Goal: Book appointment/travel/reservation

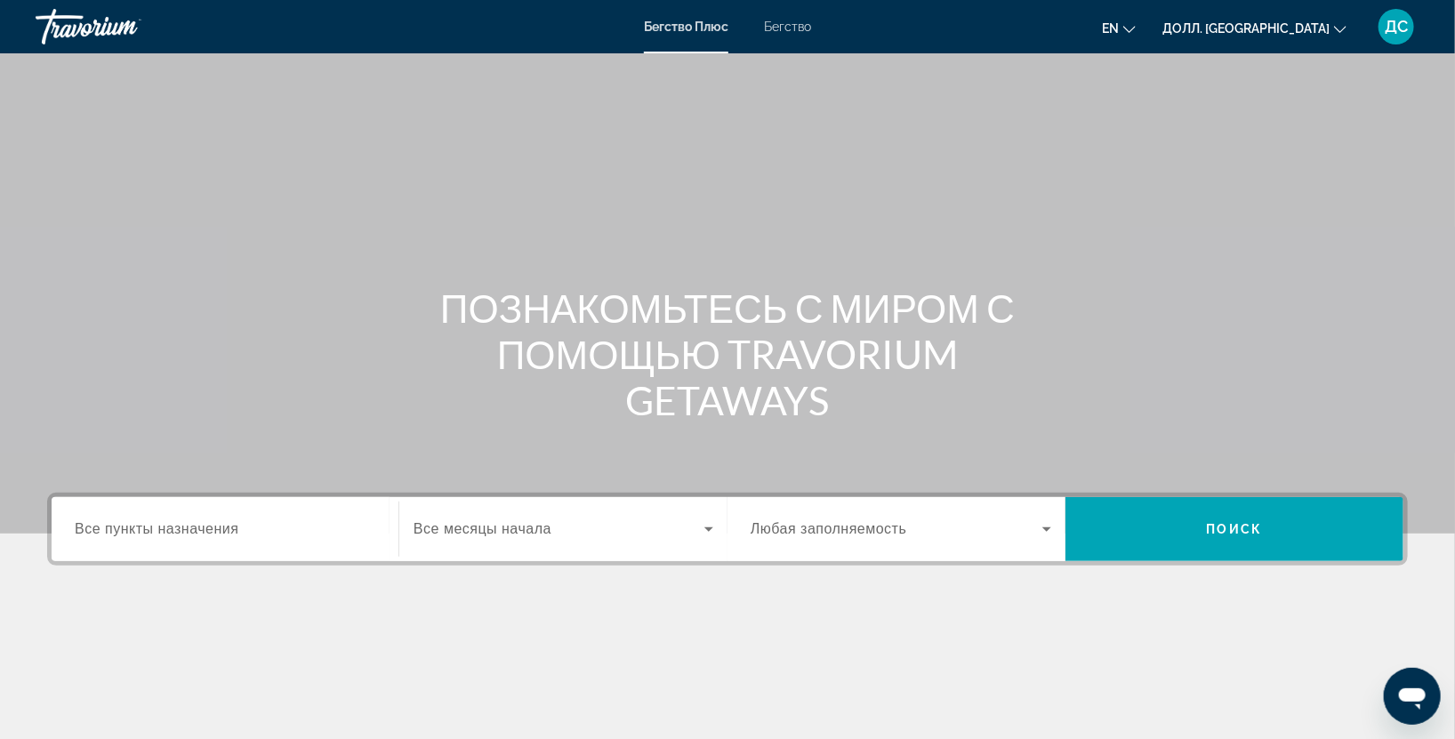
click at [243, 541] on div "Виджет поиска" at bounding box center [225, 529] width 301 height 51
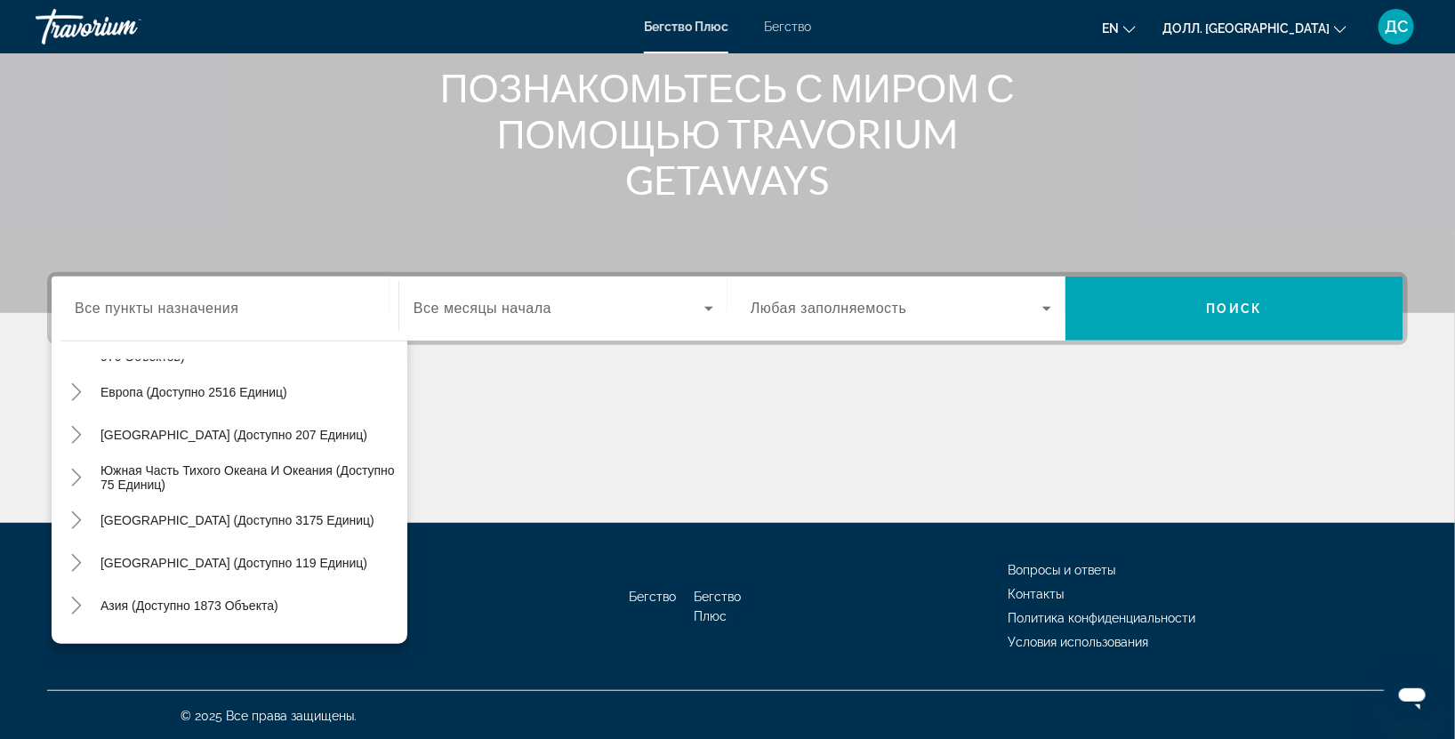
scroll to position [287, 0]
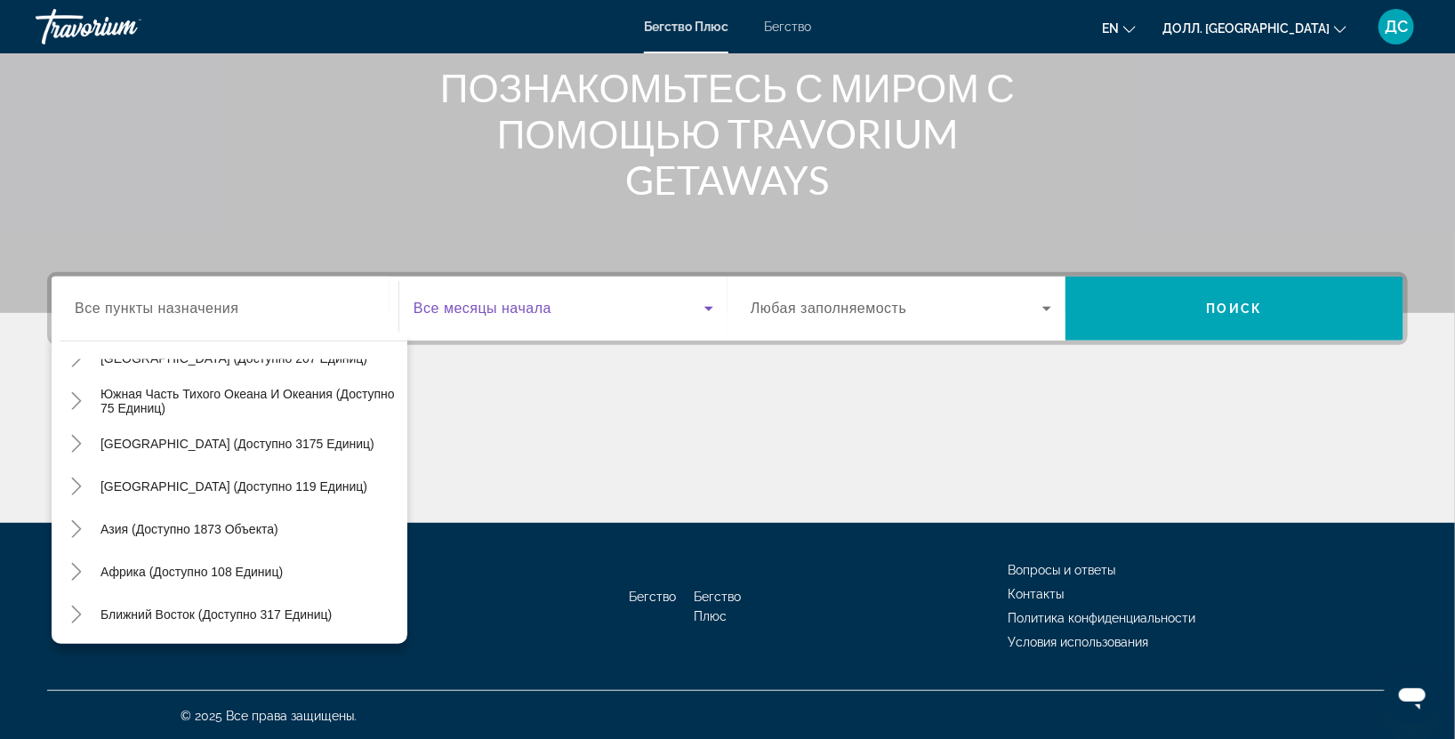
click at [486, 316] on span "Виджет поиска" at bounding box center [559, 308] width 291 height 21
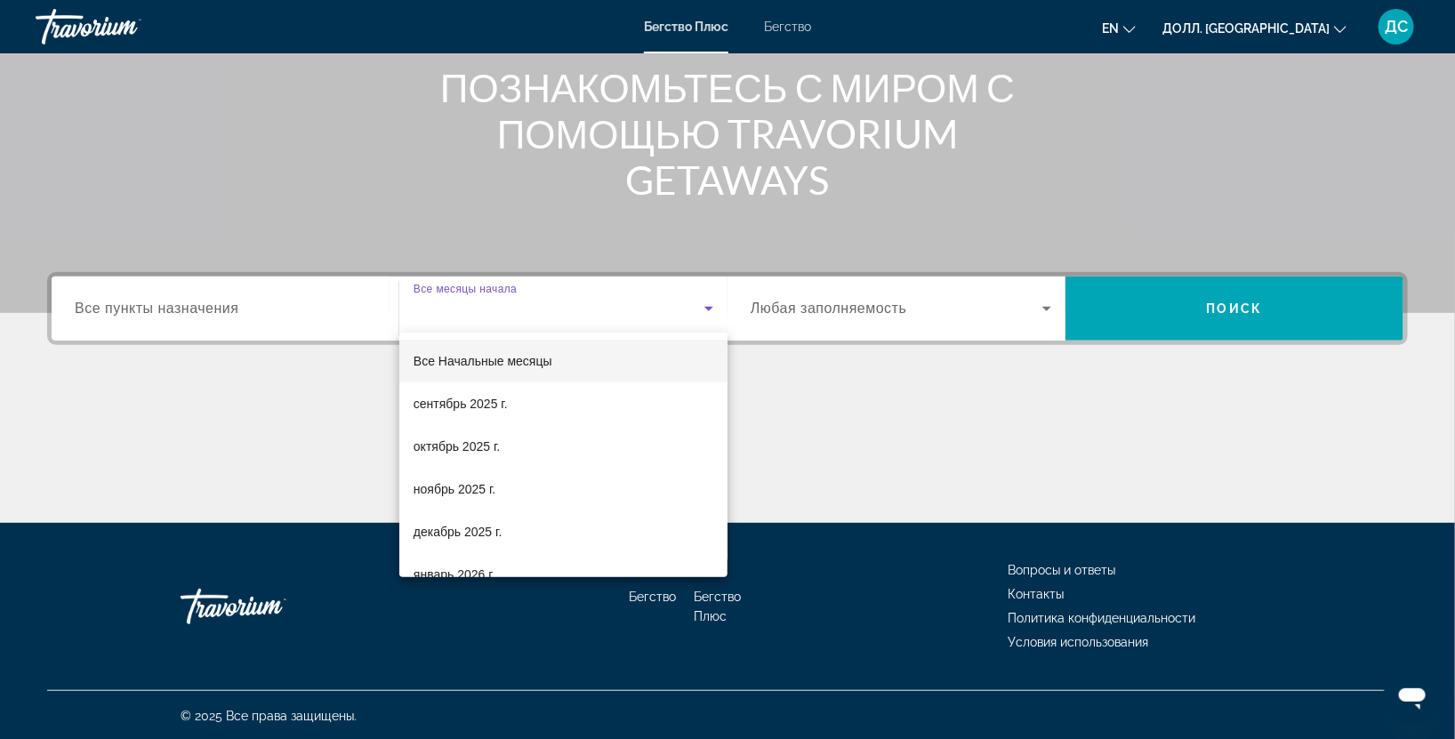
drag, startPoint x: 311, startPoint y: 477, endPoint x: 313, endPoint y: 384, distance: 92.5
click at [311, 473] on div at bounding box center [727, 369] width 1455 height 739
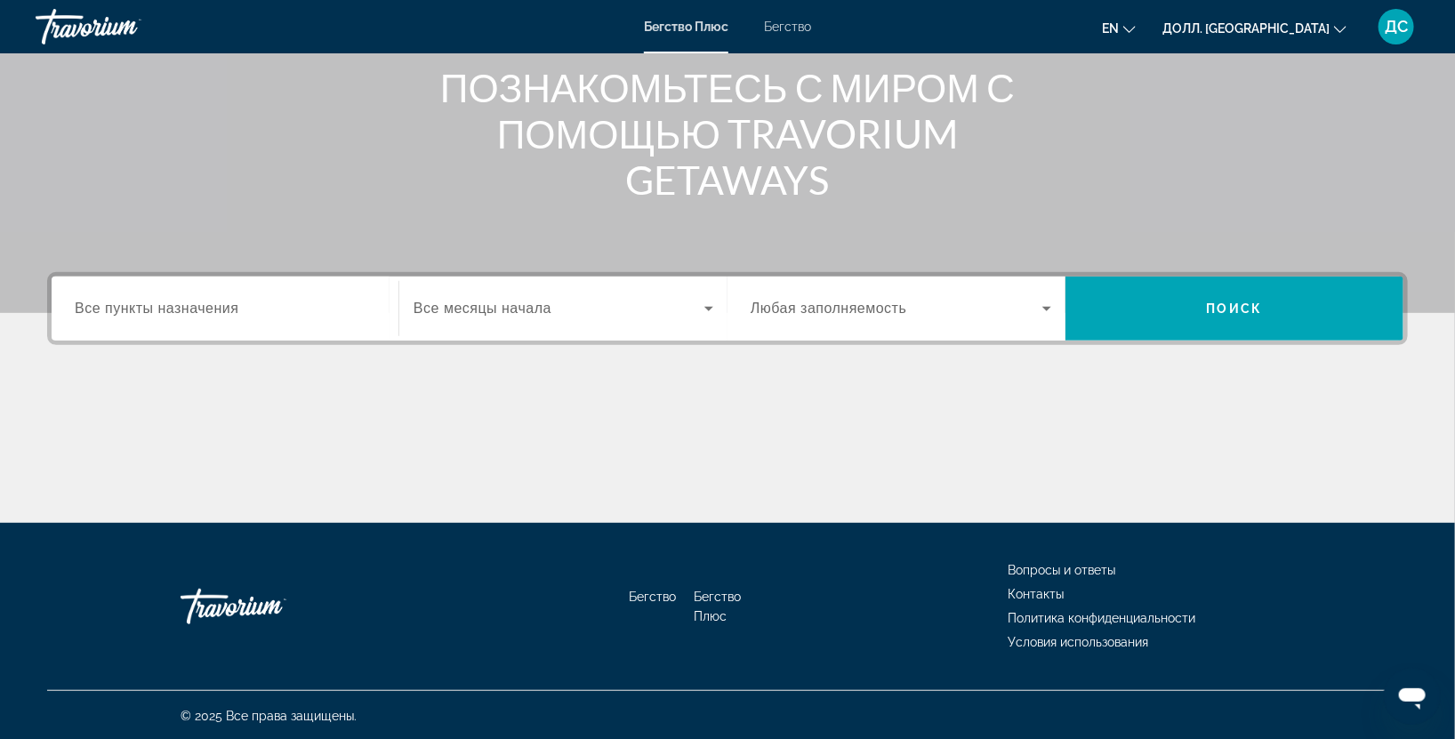
click at [303, 317] on input "Пункт назначения Все пункты назначения" at bounding box center [225, 309] width 301 height 21
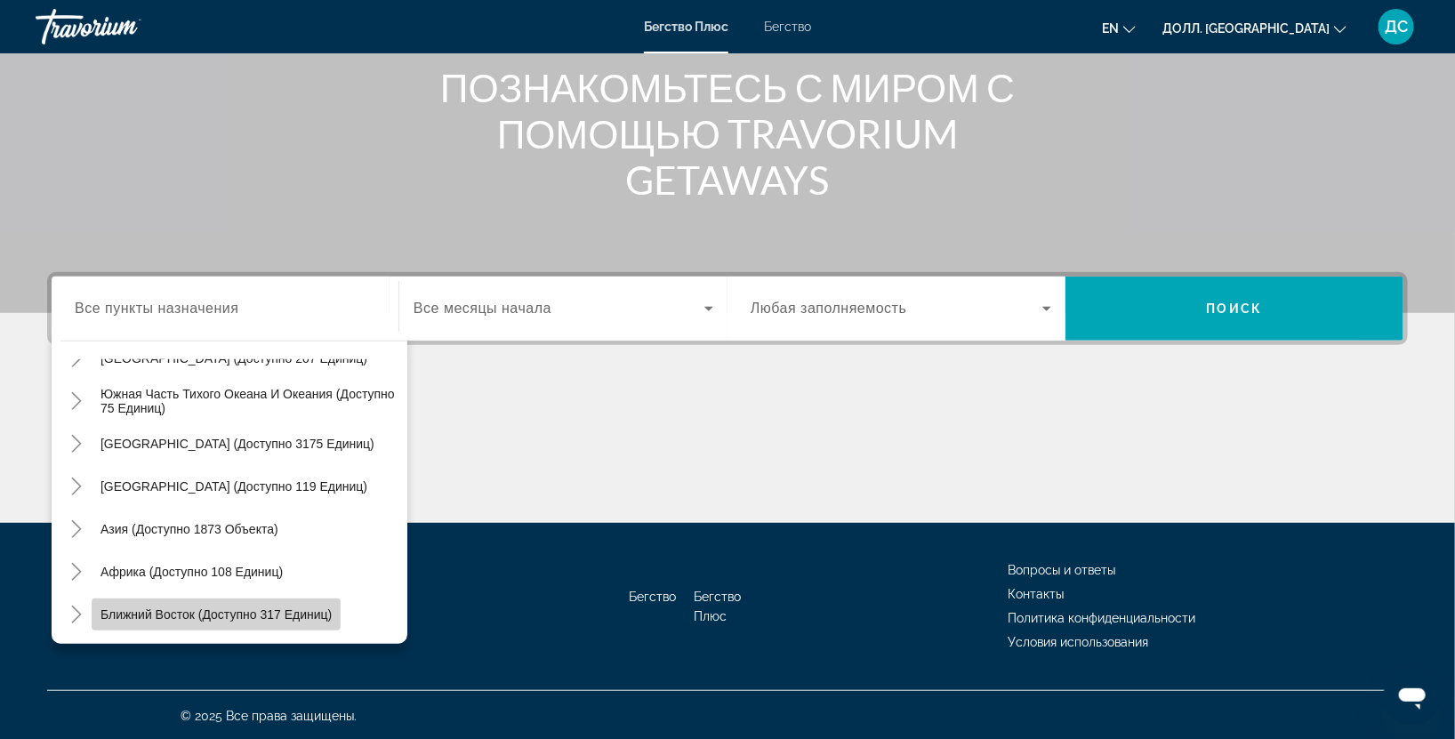
click at [238, 617] on ya-tr-span "Ближний Восток (доступно 317 единиц)" at bounding box center [216, 615] width 231 height 14
type input "**********"
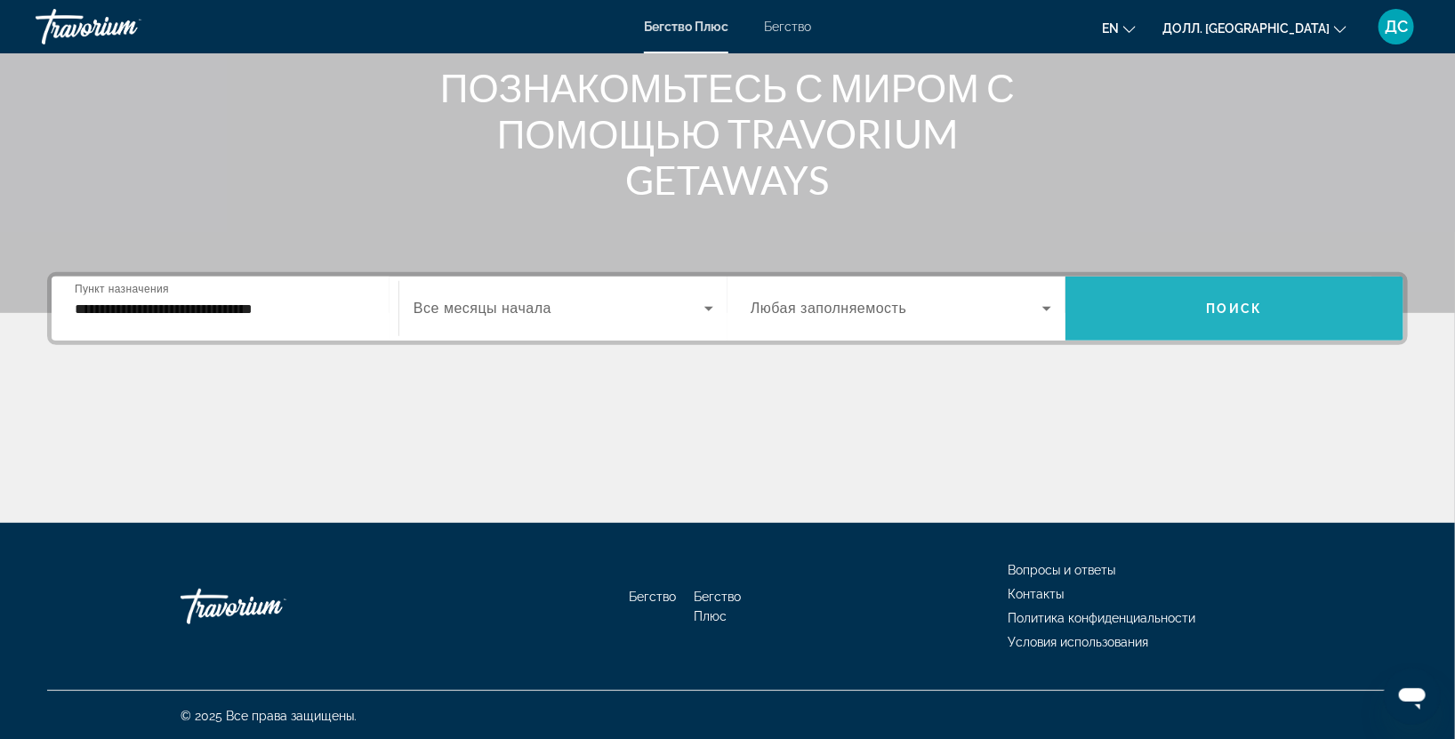
click at [1164, 317] on span "Виджет поиска" at bounding box center [1235, 308] width 338 height 43
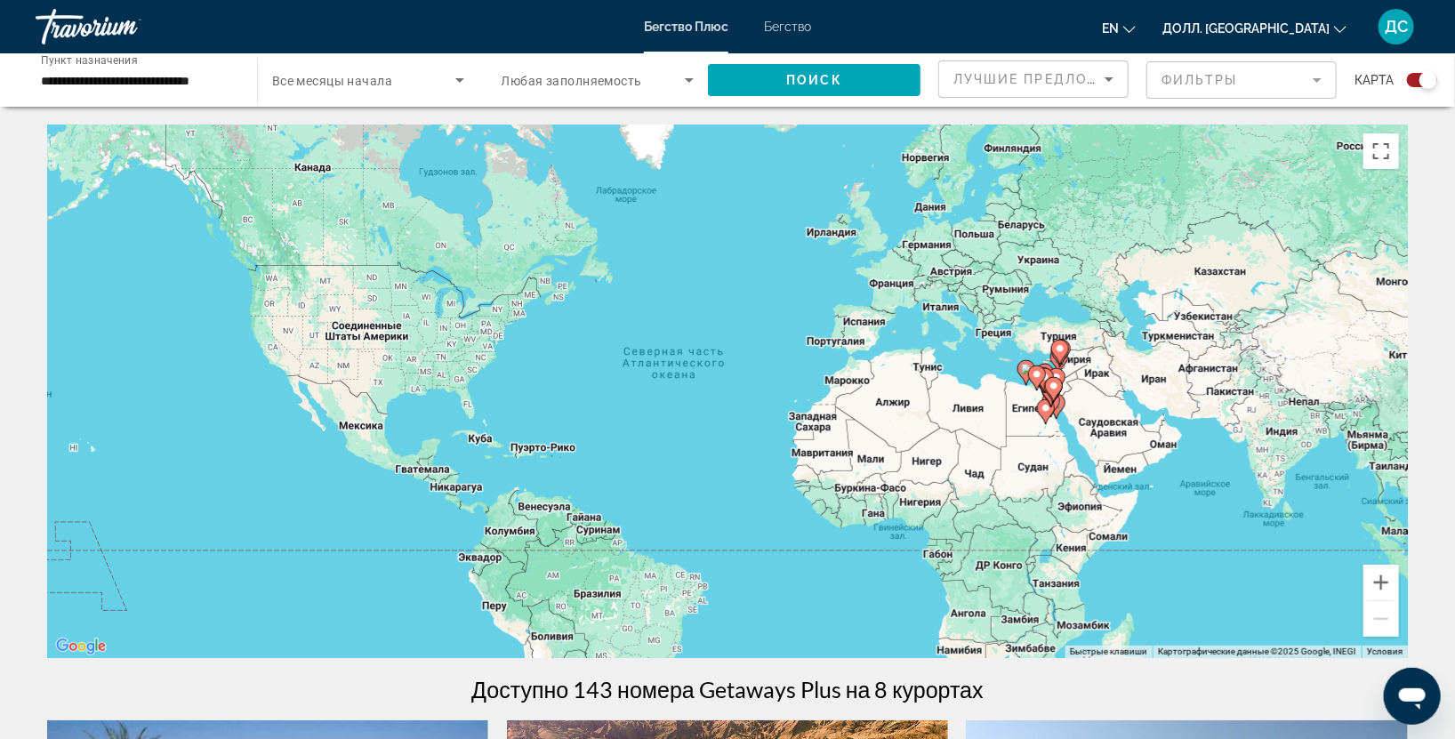
click at [1058, 388] on image "Основное содержание" at bounding box center [1054, 386] width 11 height 11
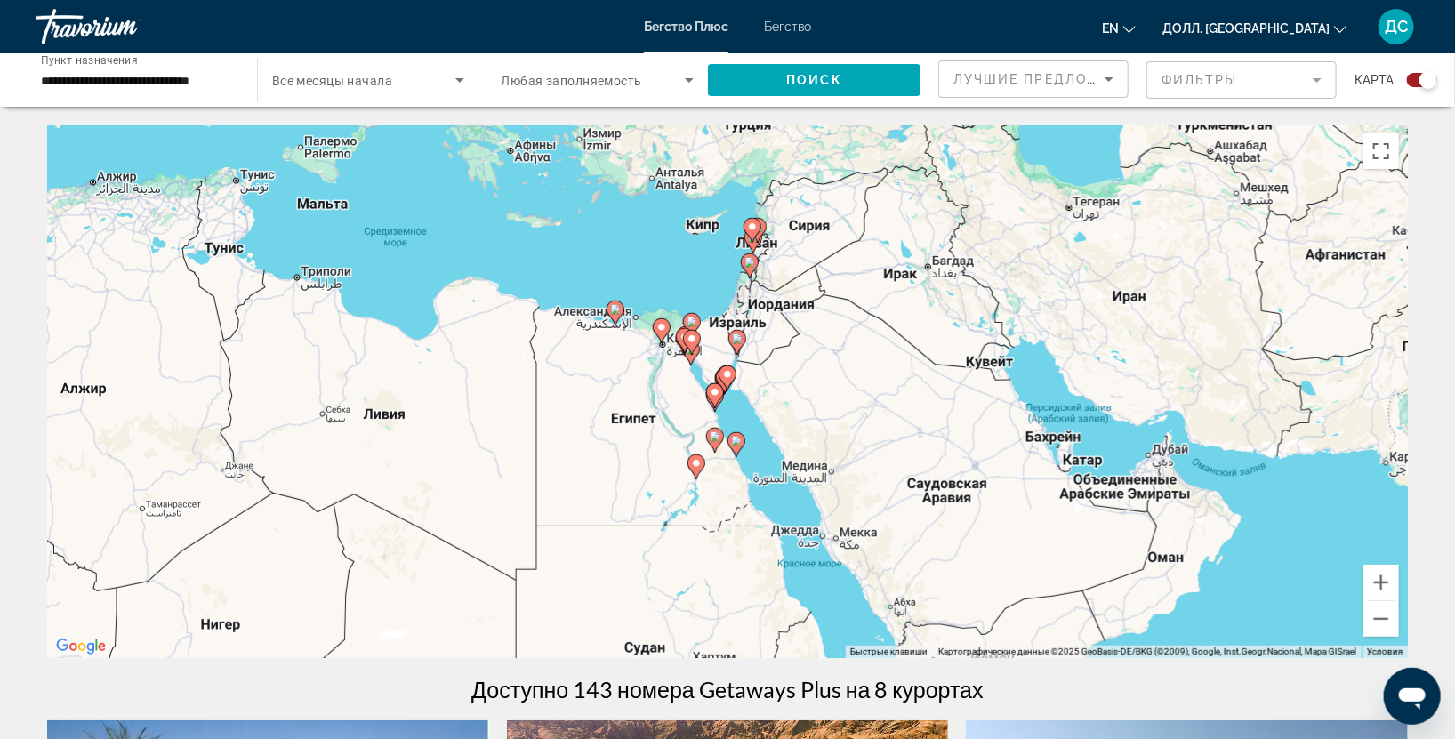
click at [669, 352] on div "Чтобы активировать перетаскивание с помощью клавиатуры, нажмите Alt + Enter. По…" at bounding box center [727, 392] width 1361 height 534
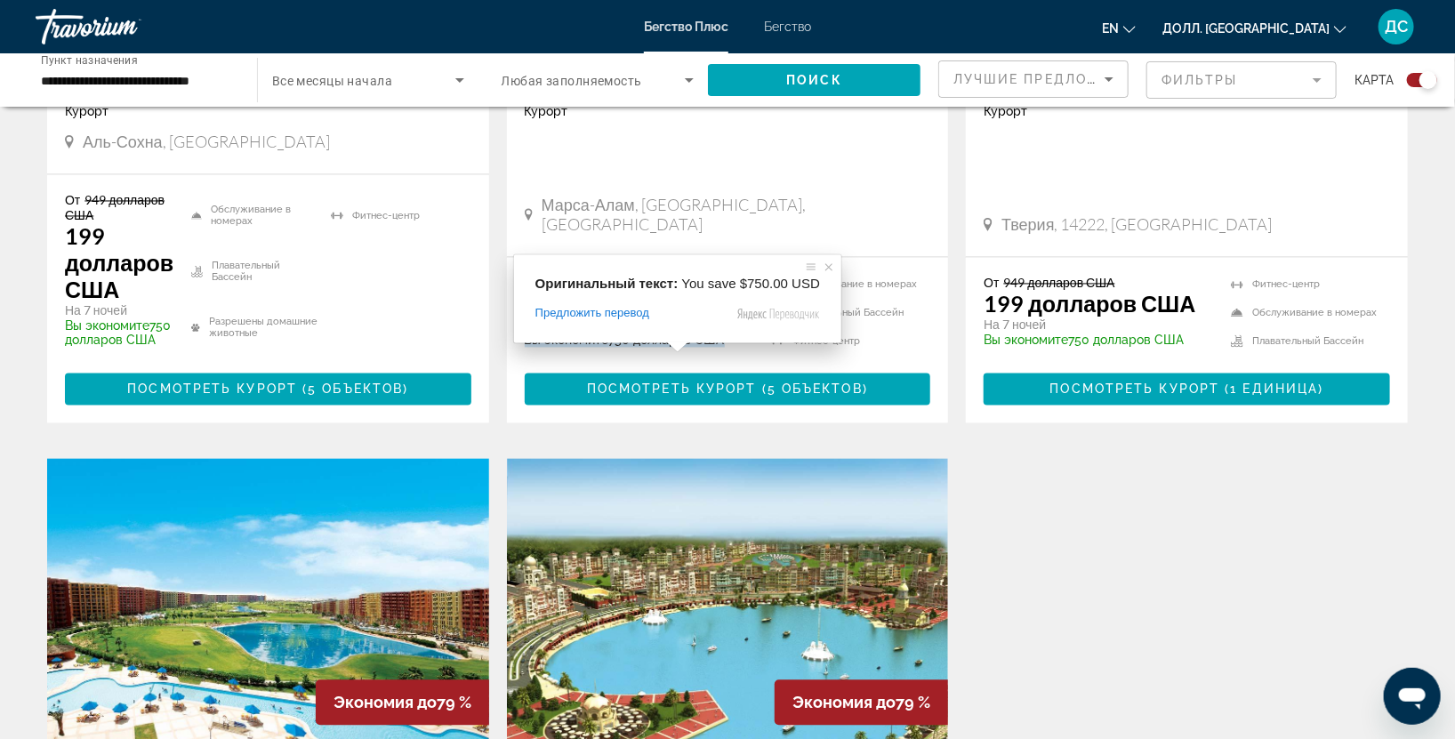
scroll to position [2108, 0]
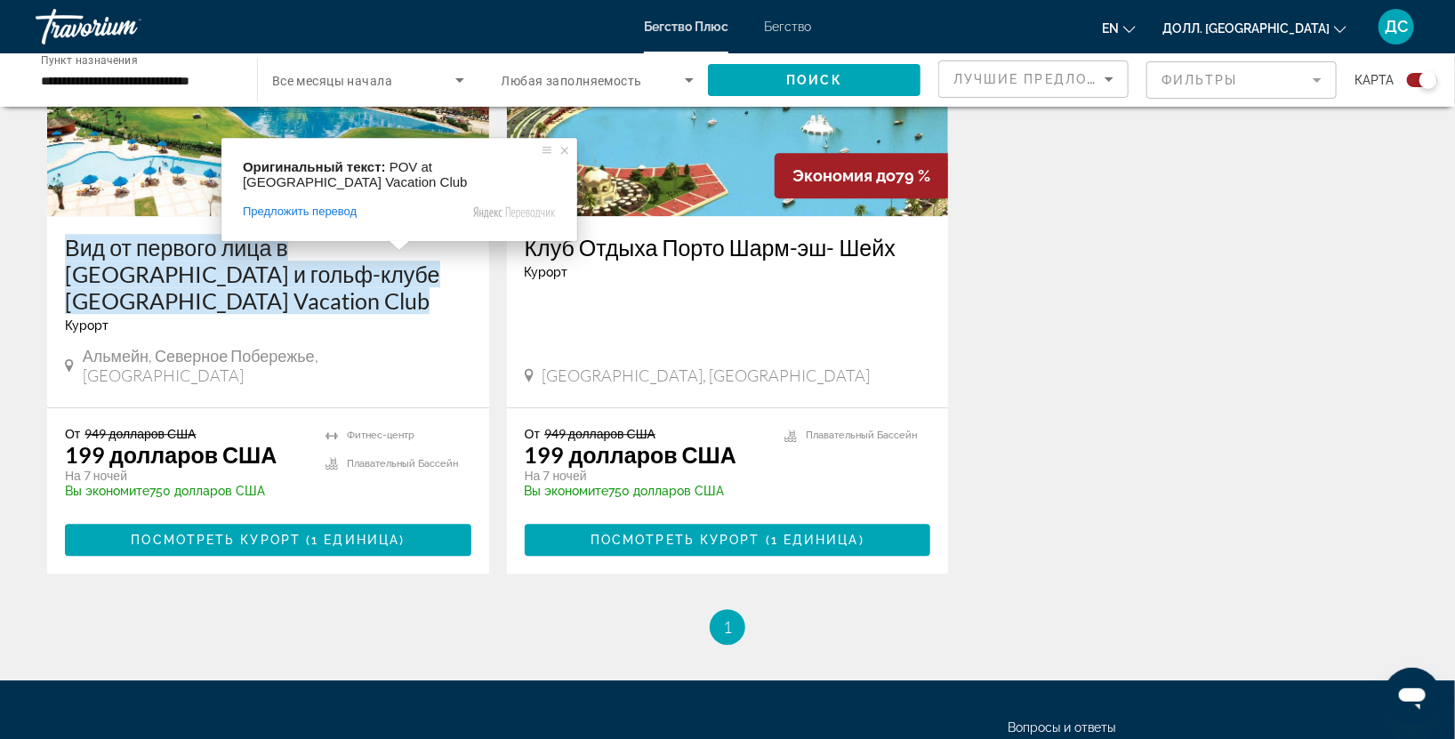
click at [260, 283] on ya-tr-span "Вид от первого лица в [GEOGRAPHIC_DATA] и гольф-клубе [GEOGRAPHIC_DATA] Vacatio…" at bounding box center [252, 274] width 375 height 80
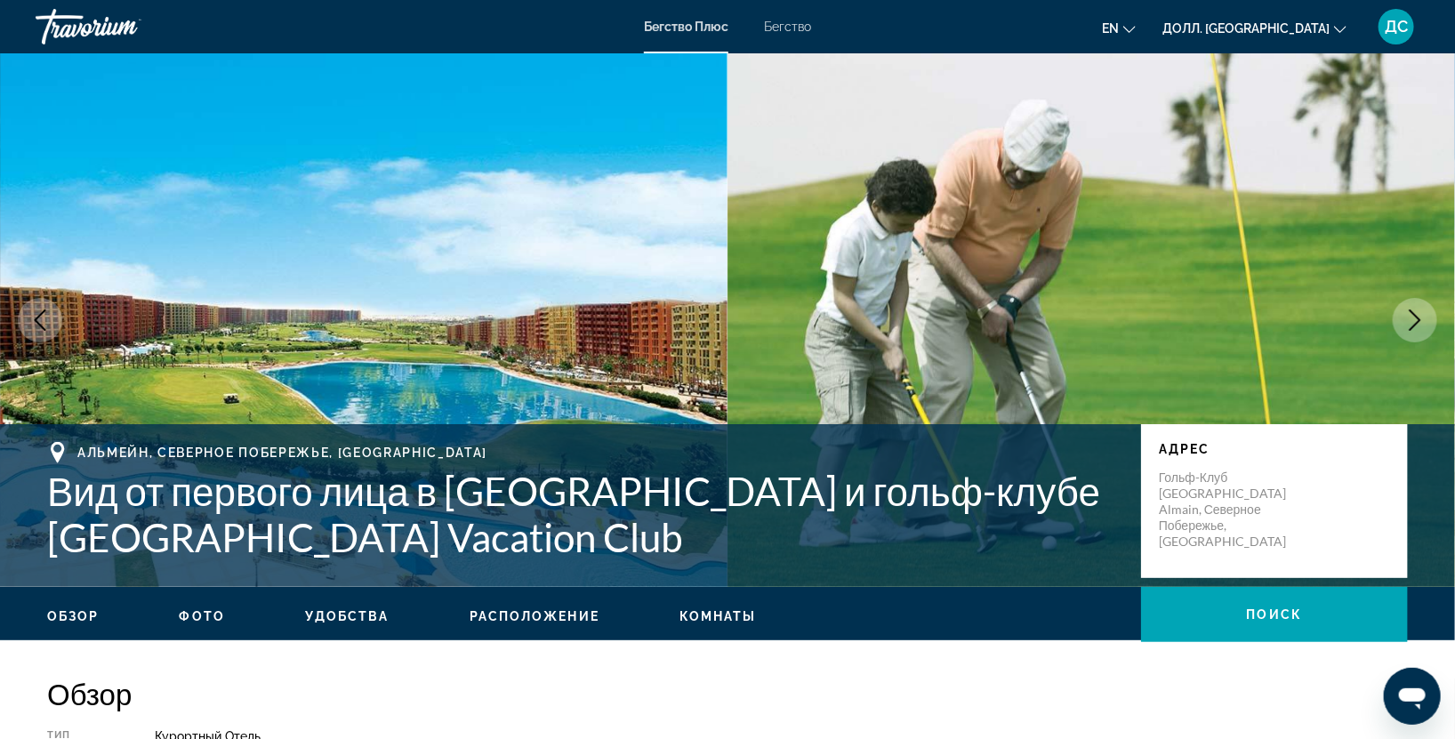
click at [1410, 319] on icon "Следующее изображение" at bounding box center [1415, 320] width 21 height 21
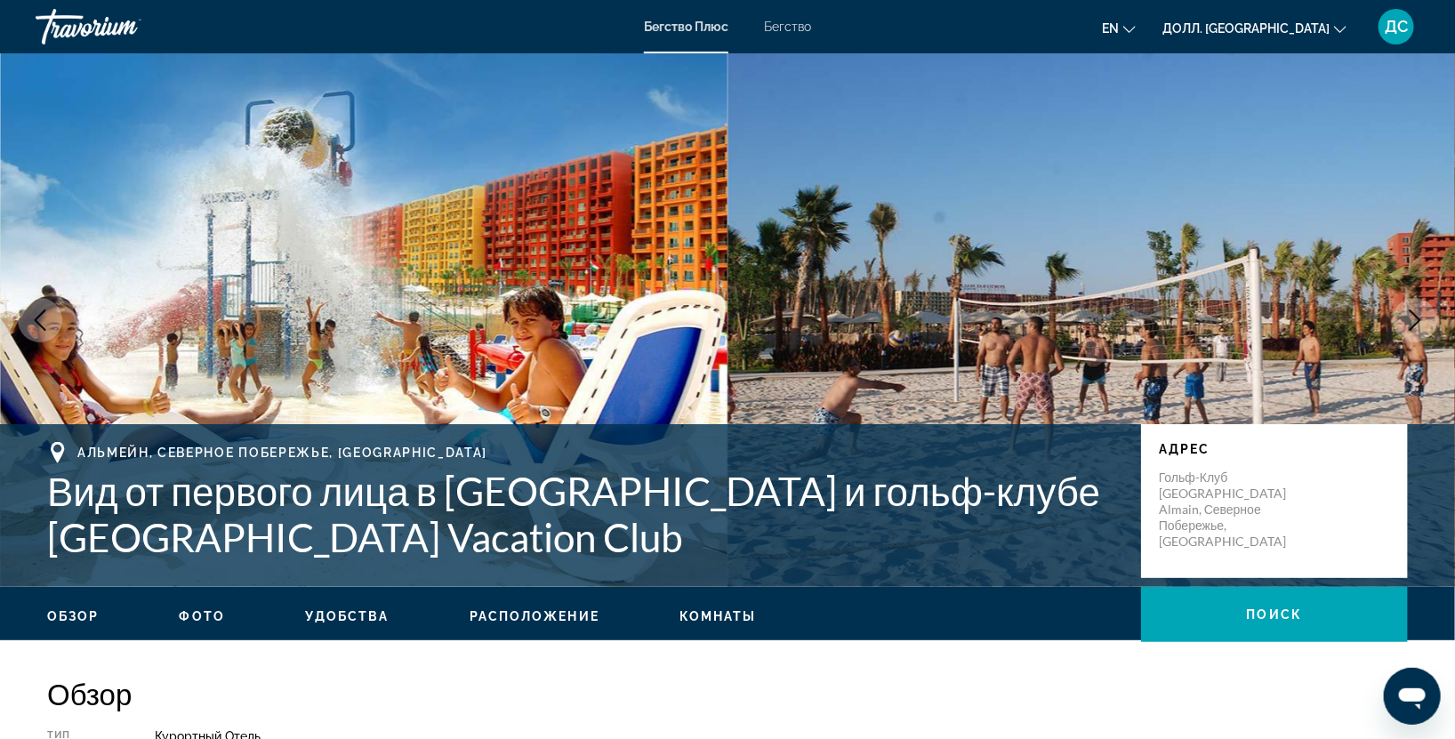
click at [1410, 319] on icon "Следующее изображение" at bounding box center [1415, 320] width 21 height 21
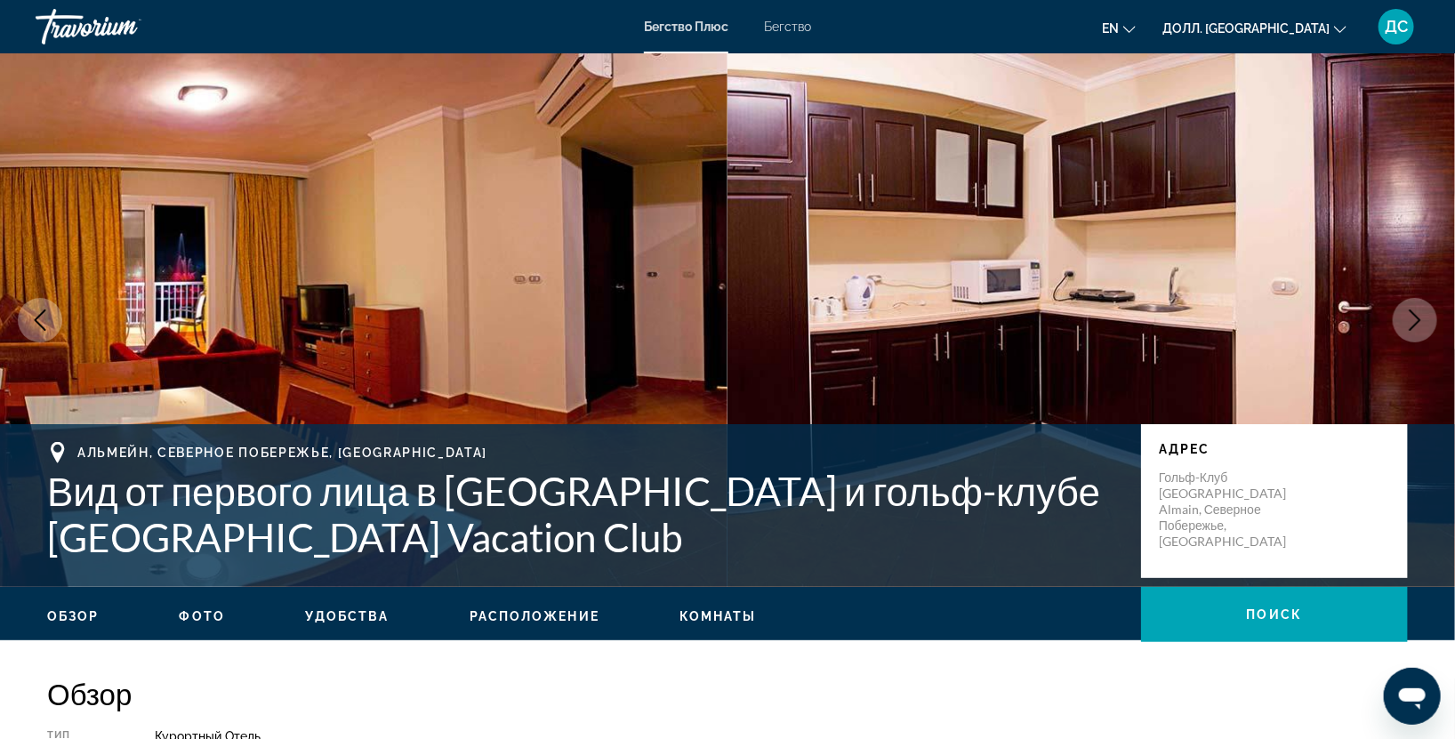
click at [28, 328] on button "Предыдущее изображение" at bounding box center [40, 320] width 44 height 44
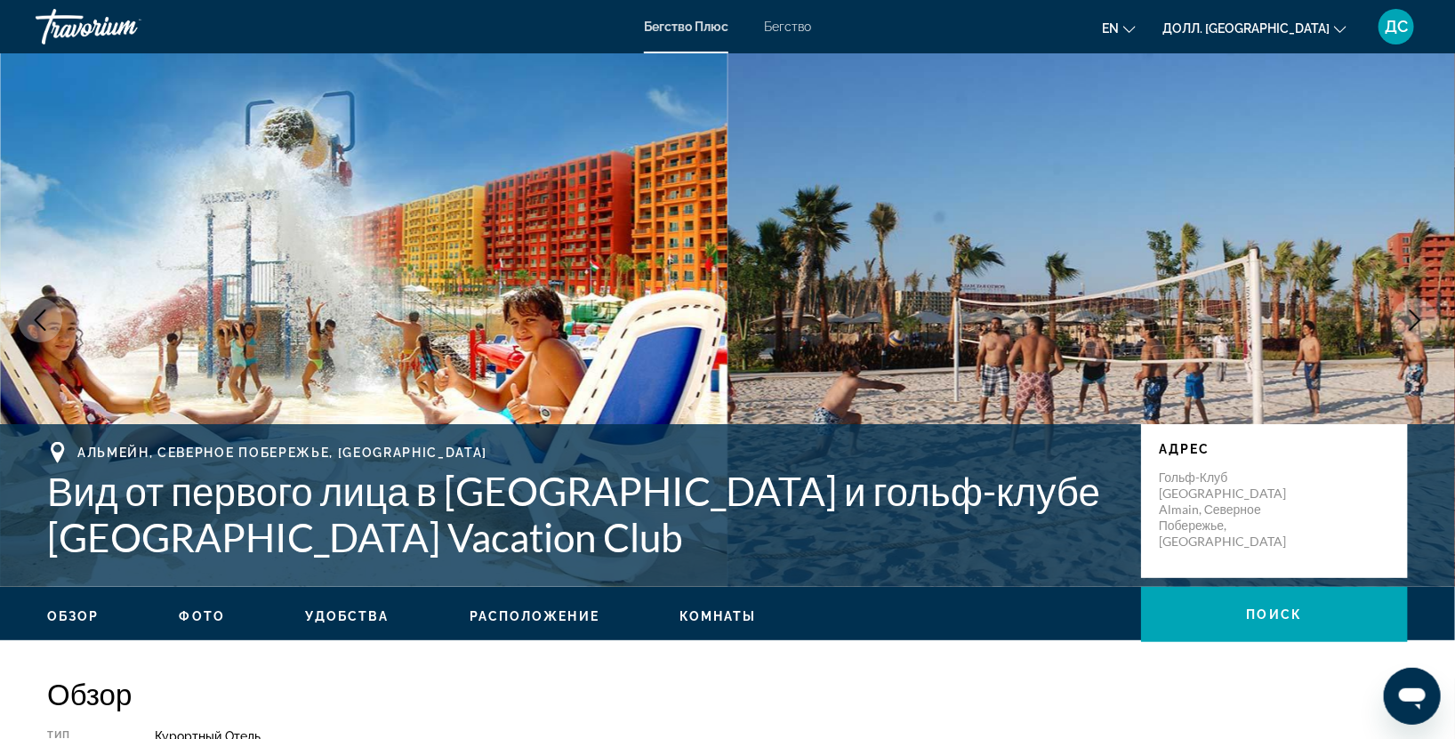
click at [1428, 331] on button "Следующее изображение" at bounding box center [1415, 320] width 44 height 44
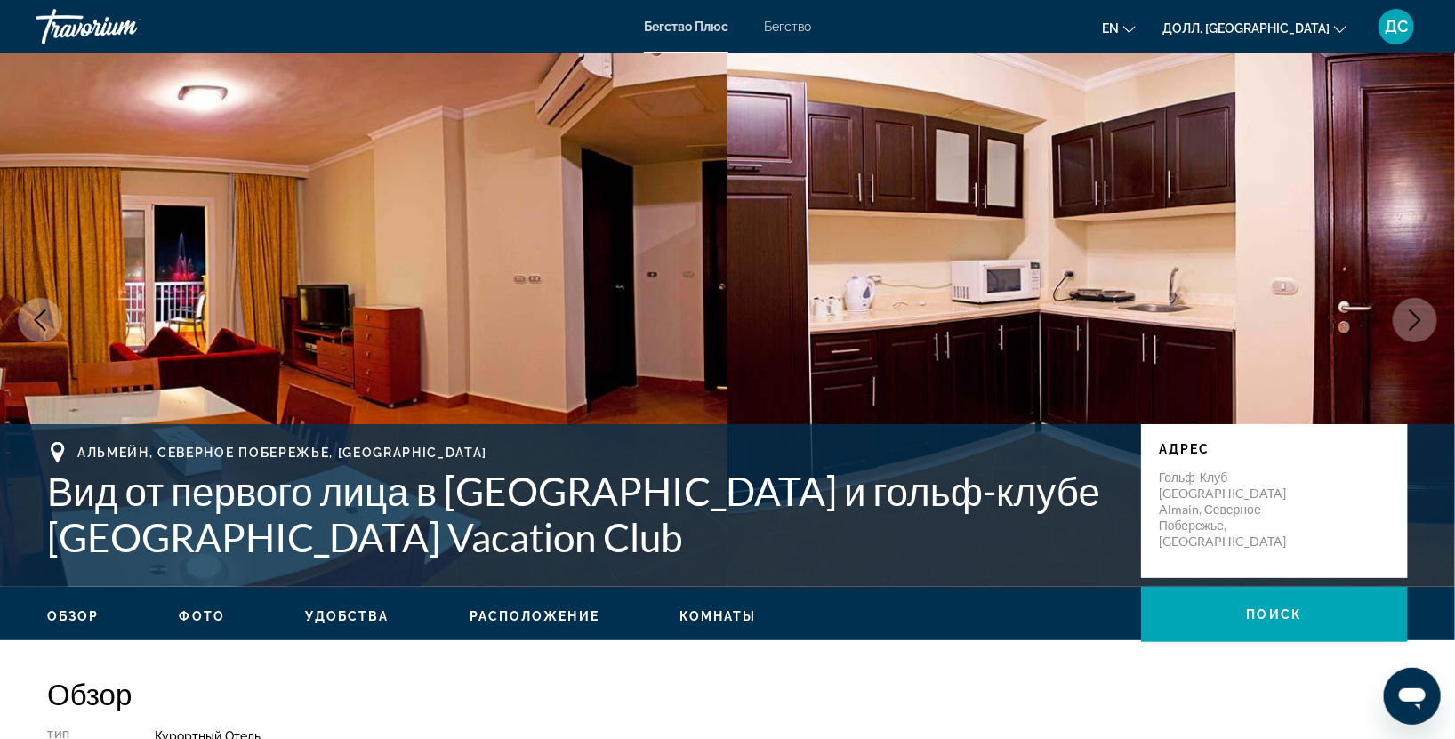
click at [1428, 331] on button "Следующее изображение" at bounding box center [1415, 320] width 44 height 44
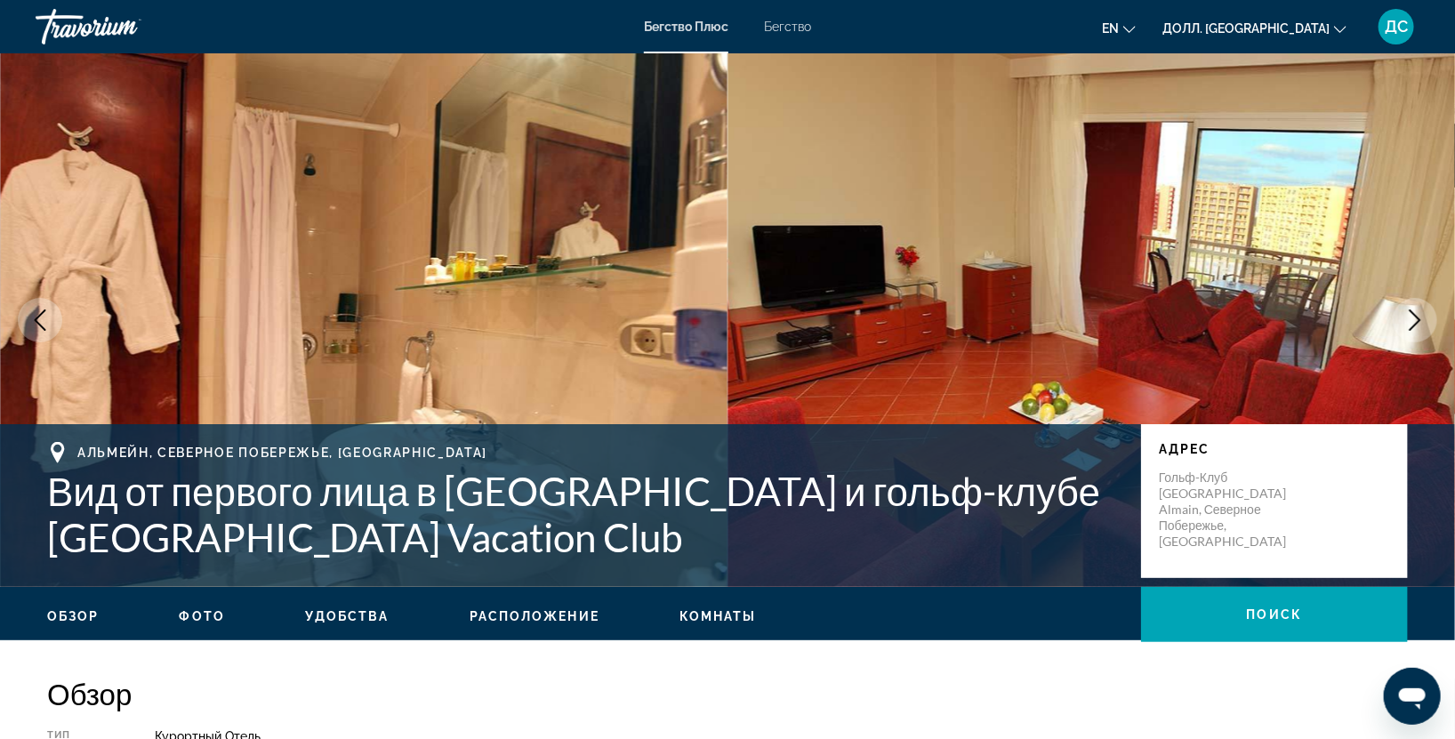
click at [1427, 330] on button "Следующее изображение" at bounding box center [1415, 320] width 44 height 44
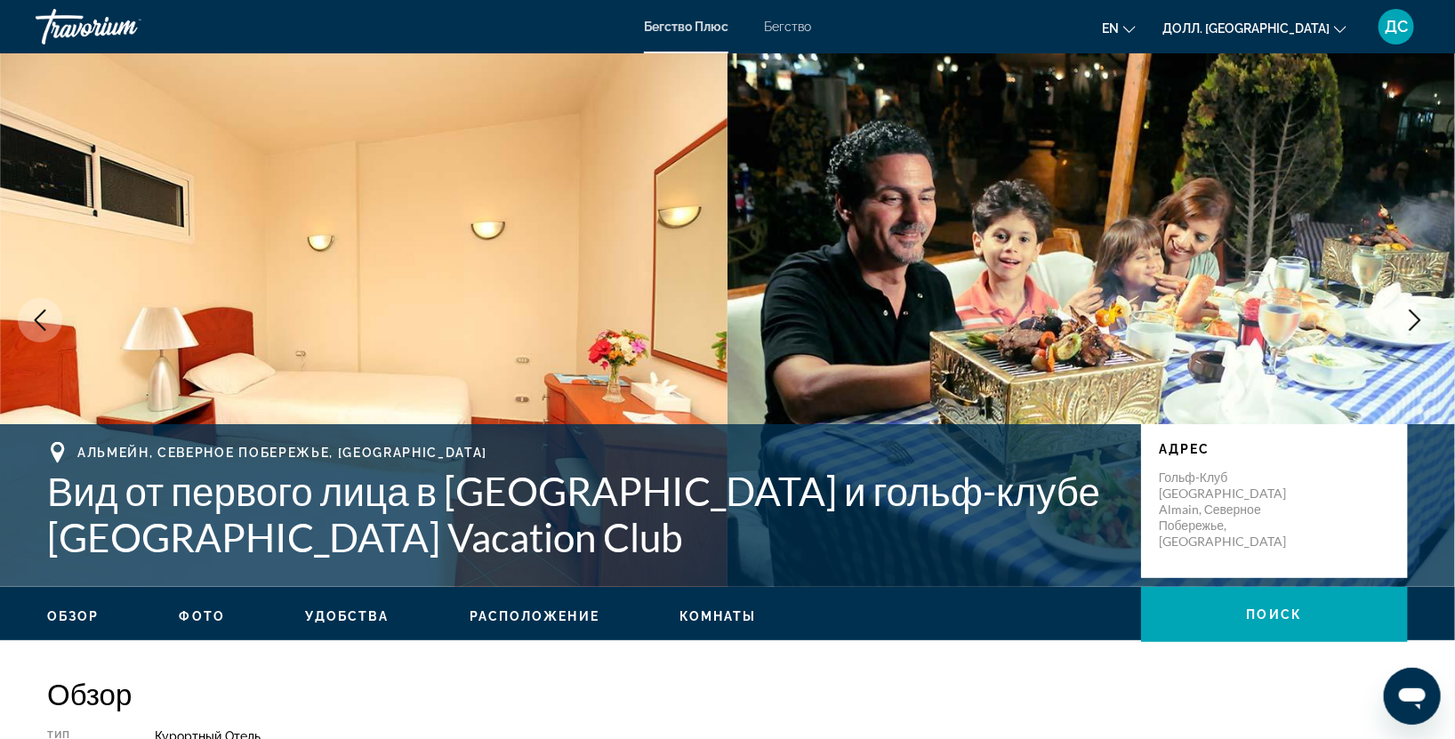
click at [1427, 330] on button "Следующее изображение" at bounding box center [1415, 320] width 44 height 44
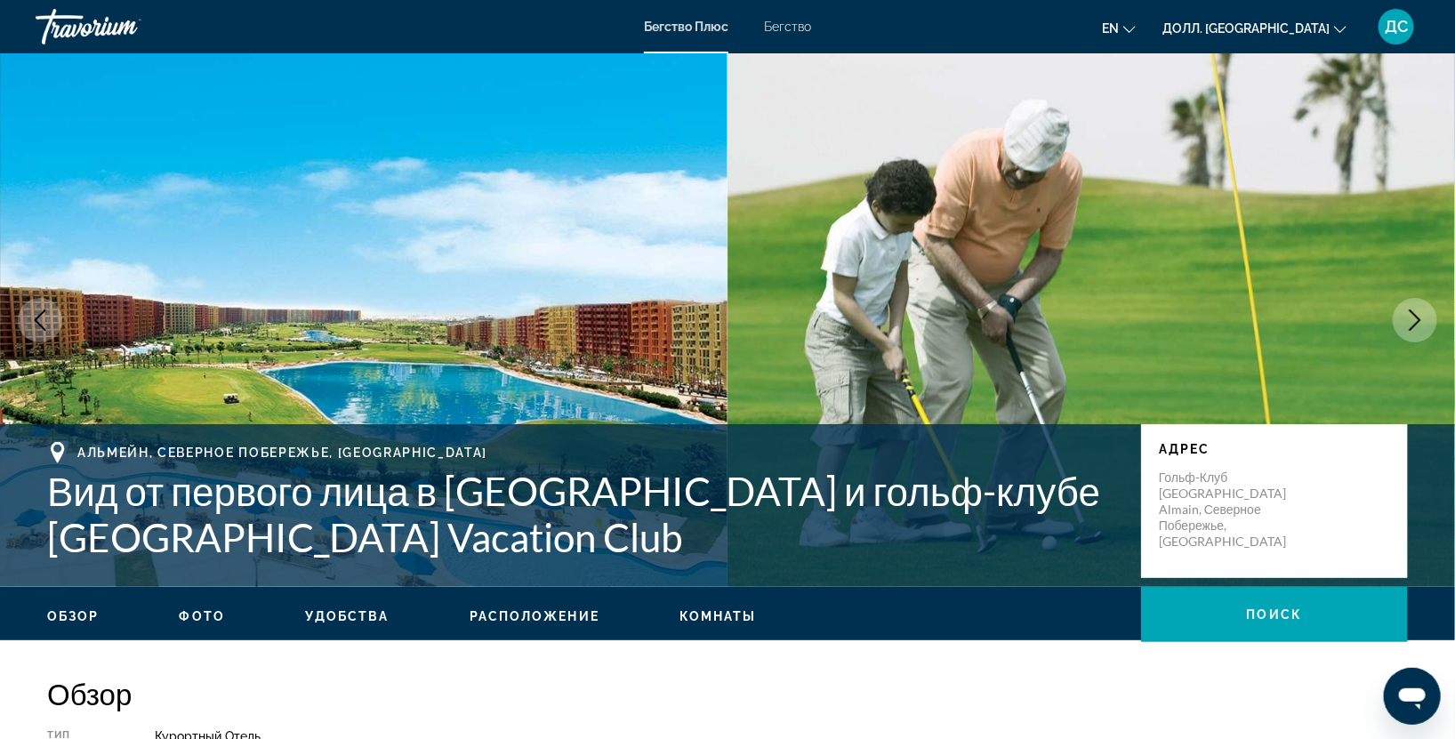
click at [1427, 330] on button "Следующее изображение" at bounding box center [1415, 320] width 44 height 44
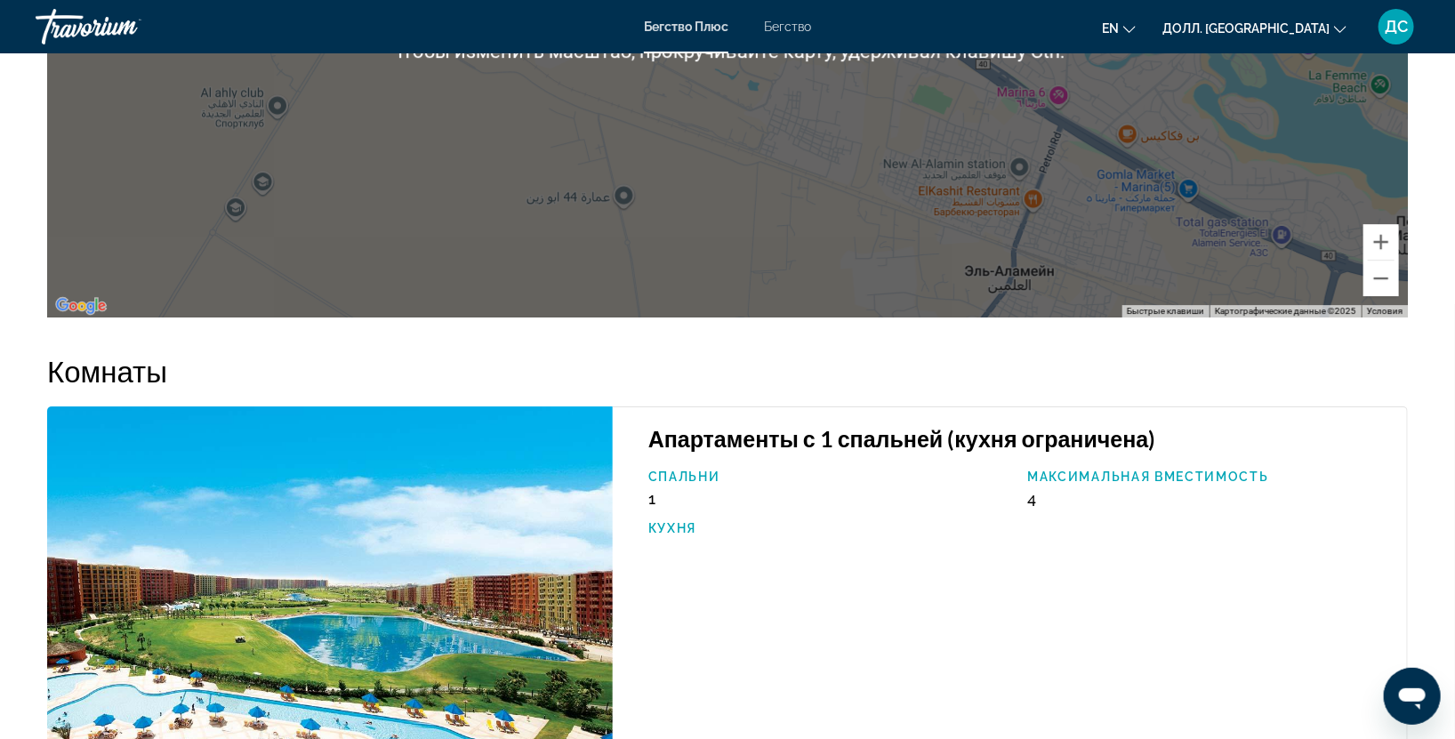
scroll to position [2108, 0]
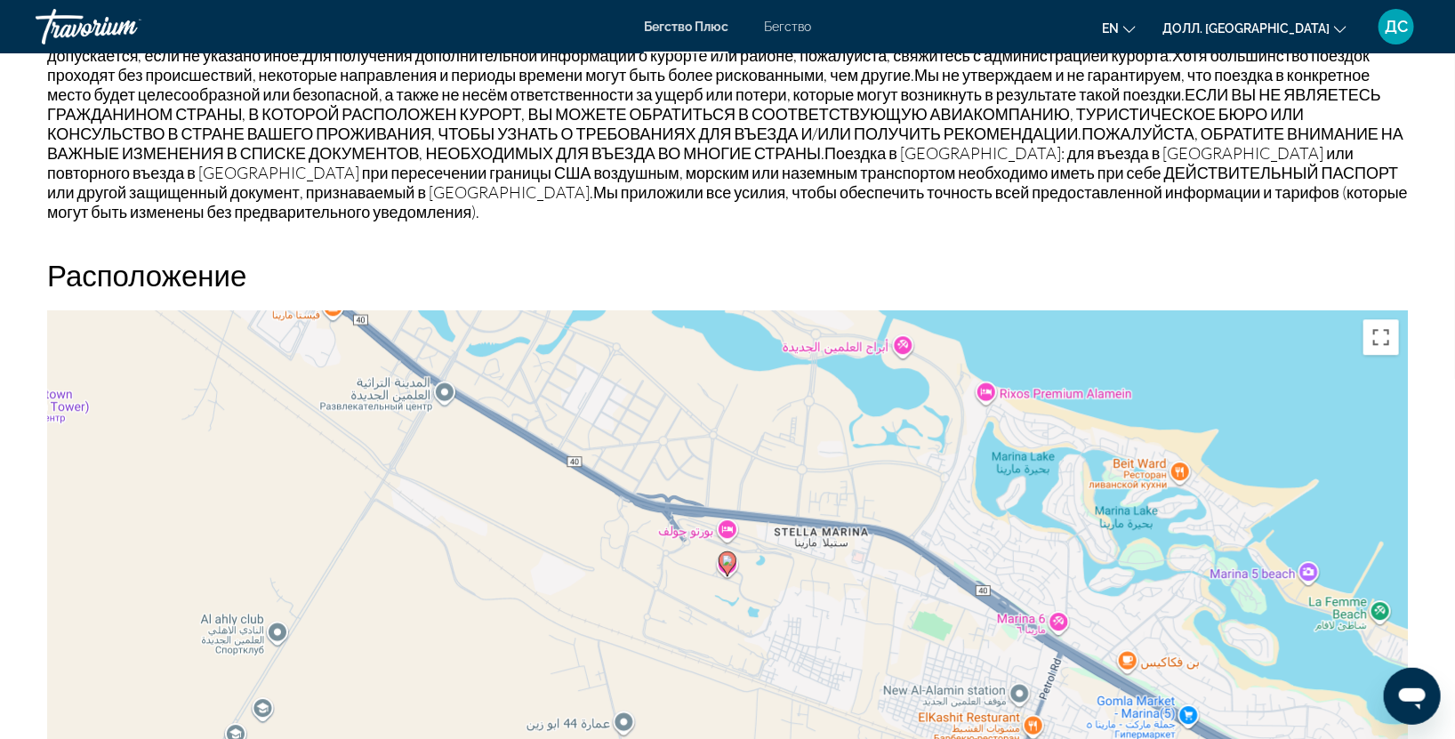
click at [810, 583] on div "Чтобы активировать перетаскивание с помощью клавиатуры, нажмите Alt + Enter. По…" at bounding box center [727, 577] width 1361 height 534
click at [1388, 356] on div "Чтобы активировать перетаскивание с помощью клавиатуры, нажмите Alt + Enter. По…" at bounding box center [727, 577] width 1361 height 534
click at [747, 557] on div "Чтобы активировать перетаскивание с помощью клавиатуры, нажмите Alt + Enter. По…" at bounding box center [727, 577] width 1361 height 534
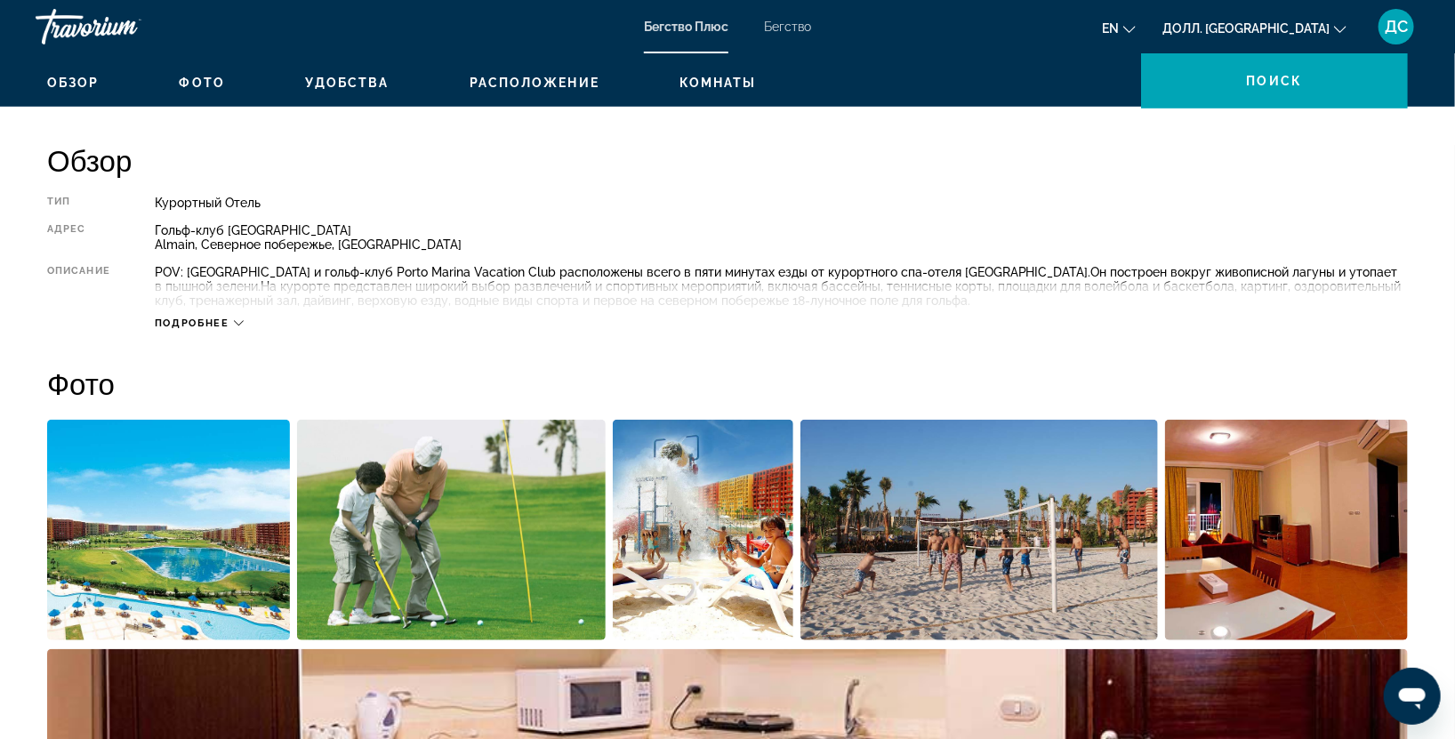
scroll to position [0, 0]
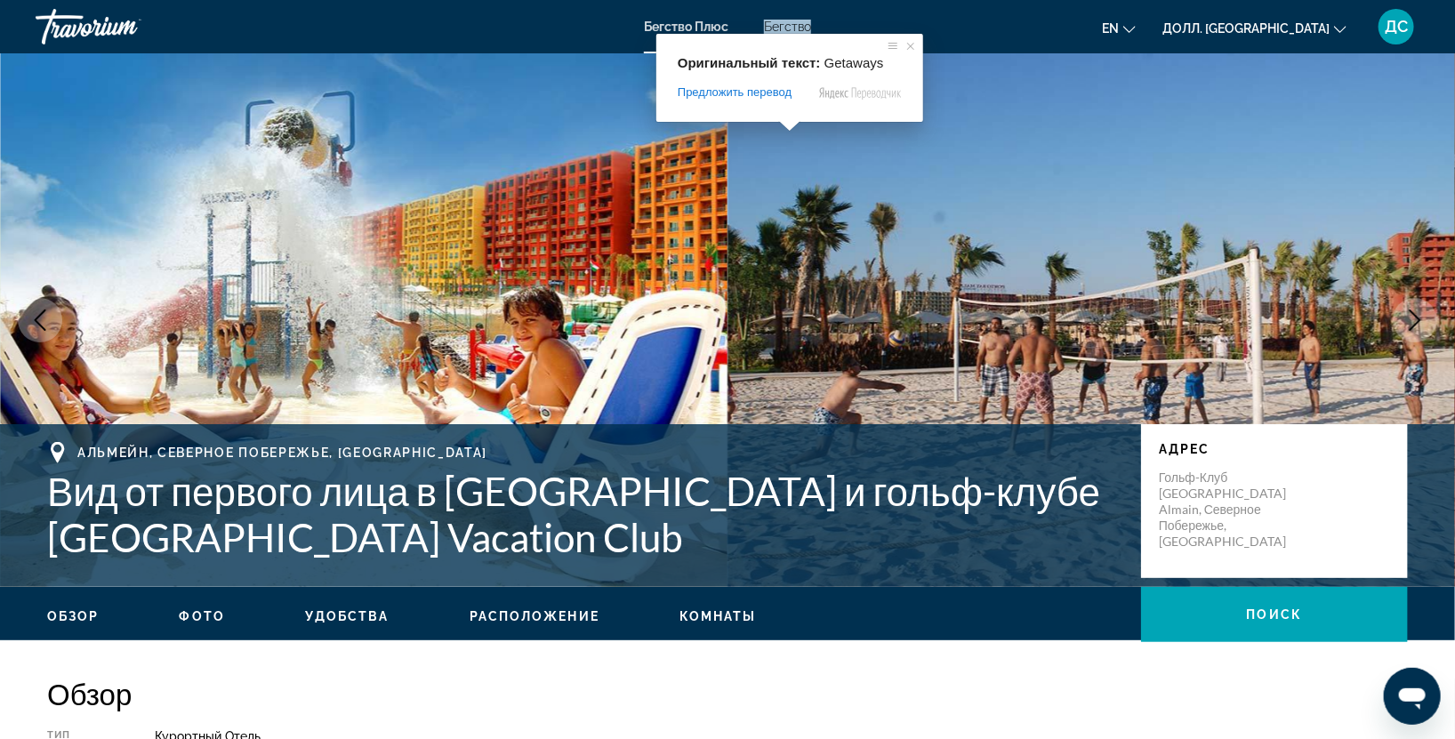
click at [790, 28] on ya-tr-span "Бегство" at bounding box center [787, 27] width 47 height 14
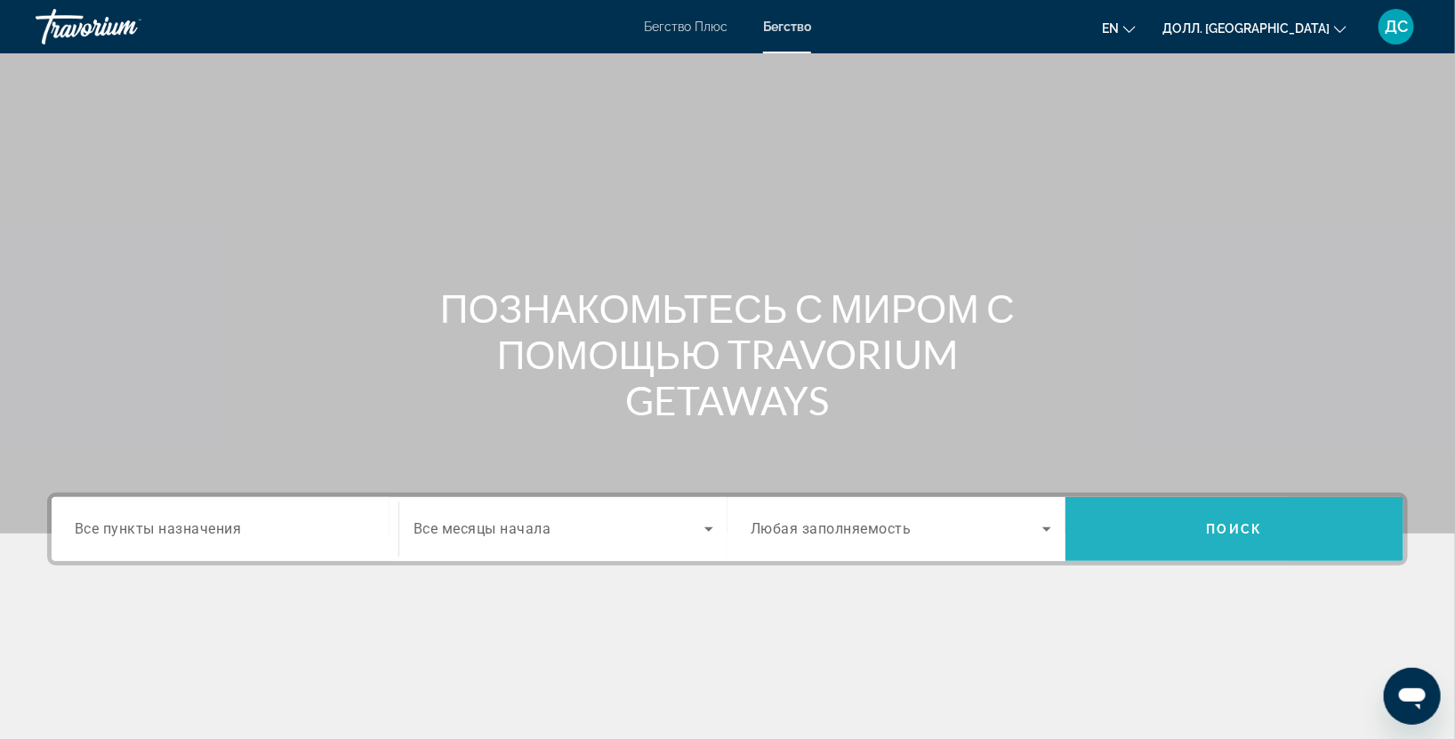
click at [1314, 544] on span "Виджет поиска" at bounding box center [1235, 529] width 338 height 43
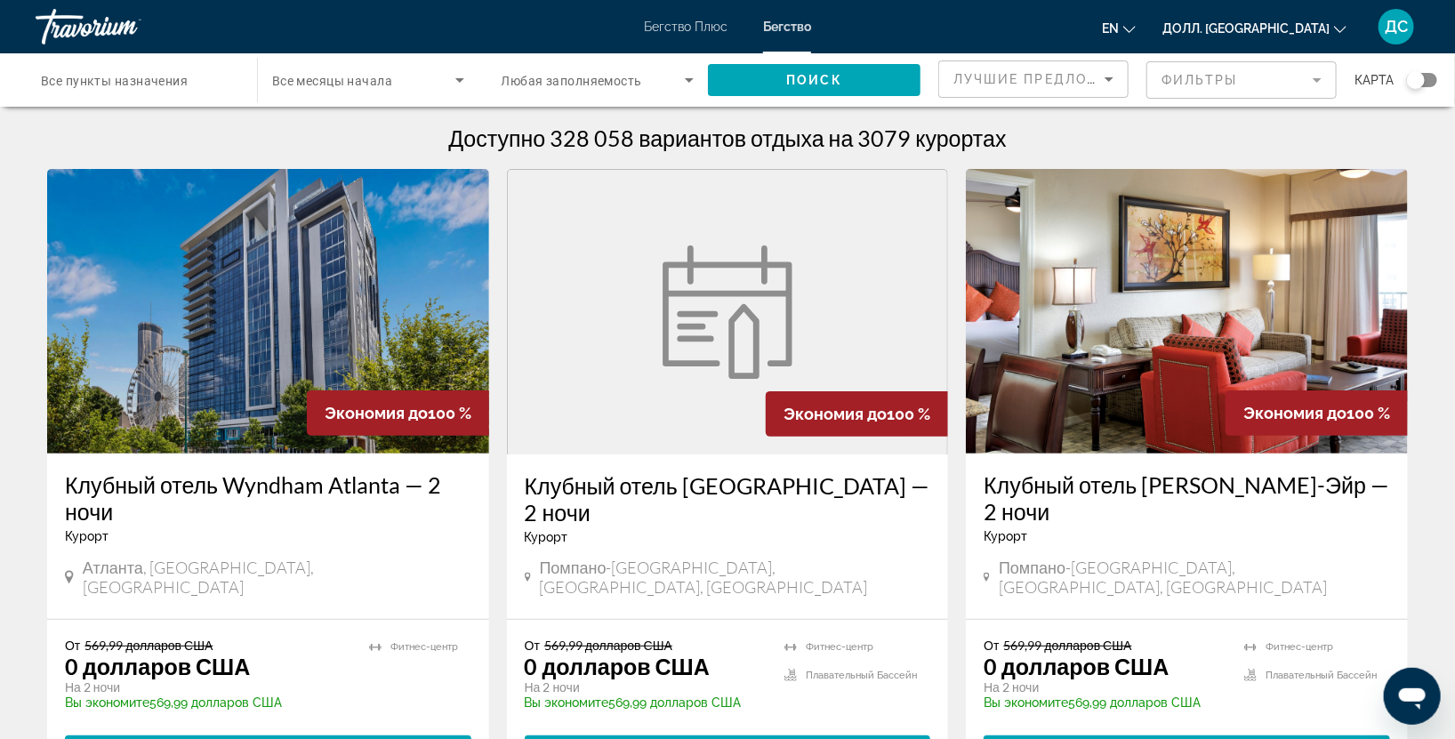
click at [169, 81] on ya-tr-span "Все пункты назначения" at bounding box center [114, 81] width 147 height 14
click at [169, 81] on input "Пункт назначения Все пункты назначения" at bounding box center [137, 80] width 193 height 21
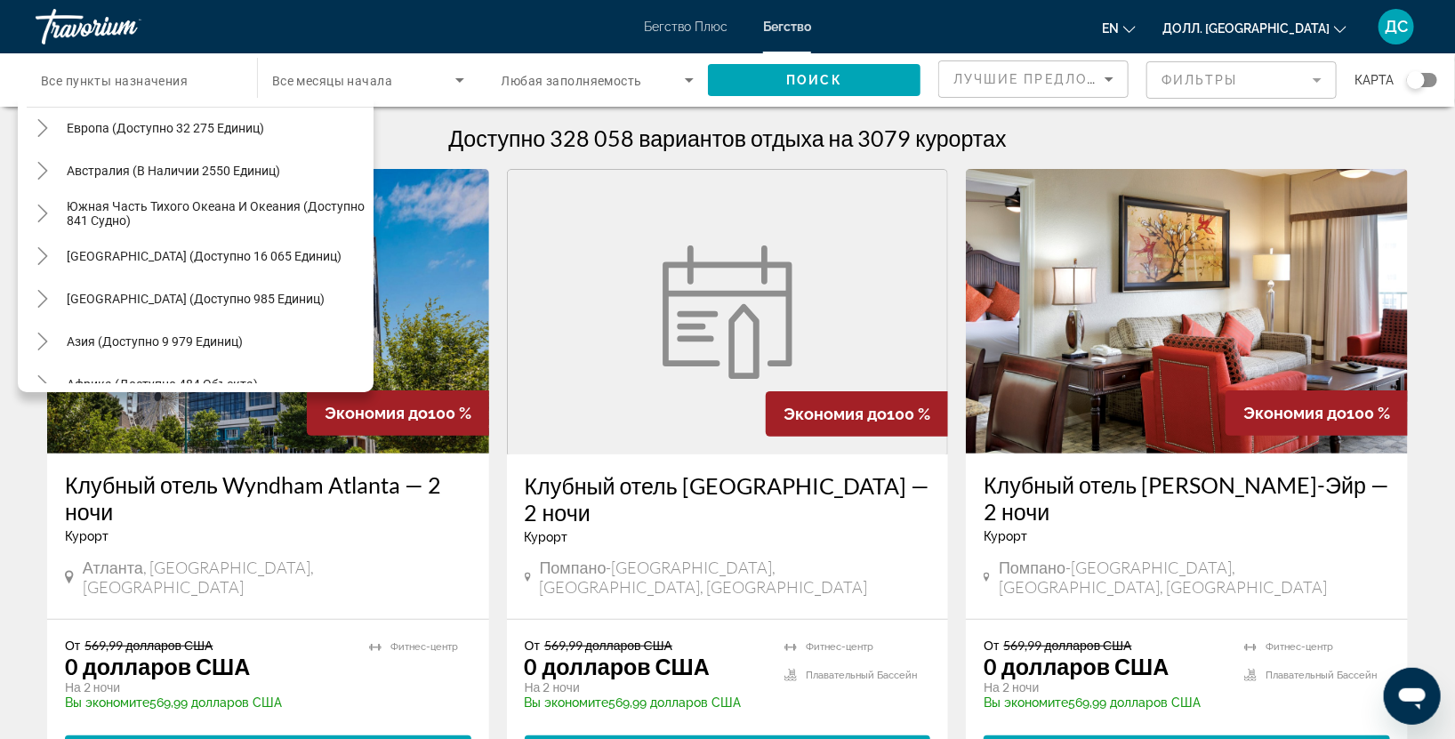
scroll to position [287, 0]
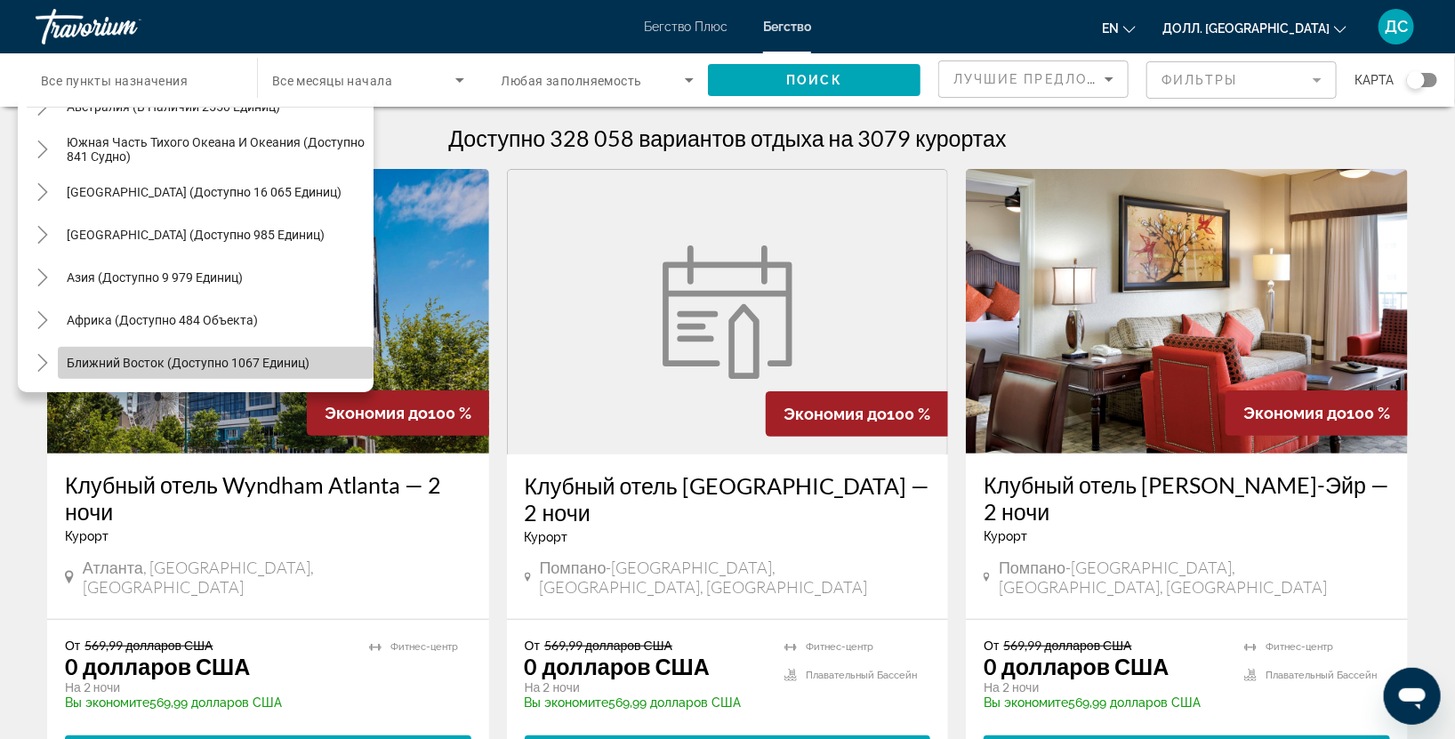
click at [252, 366] on ya-tr-span "Ближний Восток (доступно 1067 единиц)" at bounding box center [188, 363] width 243 height 14
type input "**********"
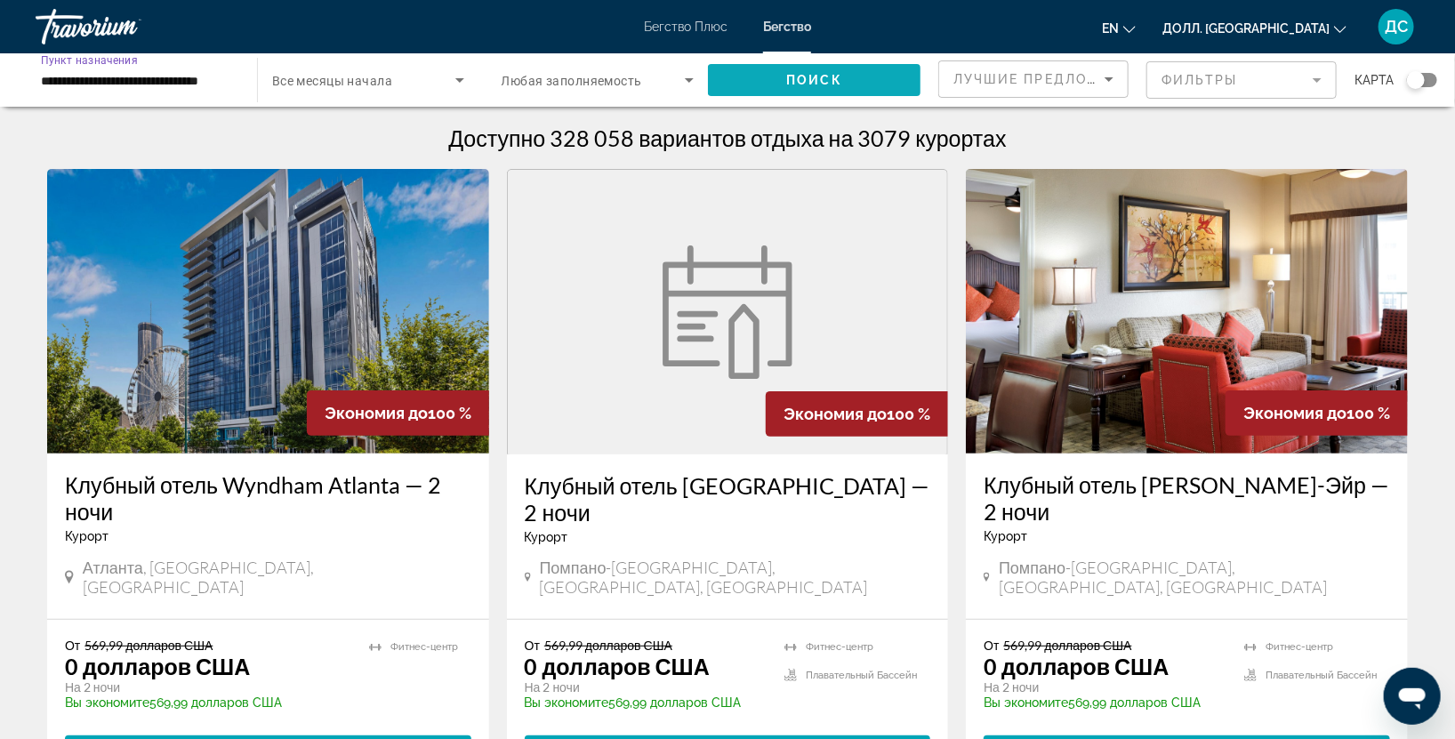
click at [878, 83] on span "Виджет поиска" at bounding box center [814, 80] width 213 height 43
